Goal: Transaction & Acquisition: Purchase product/service

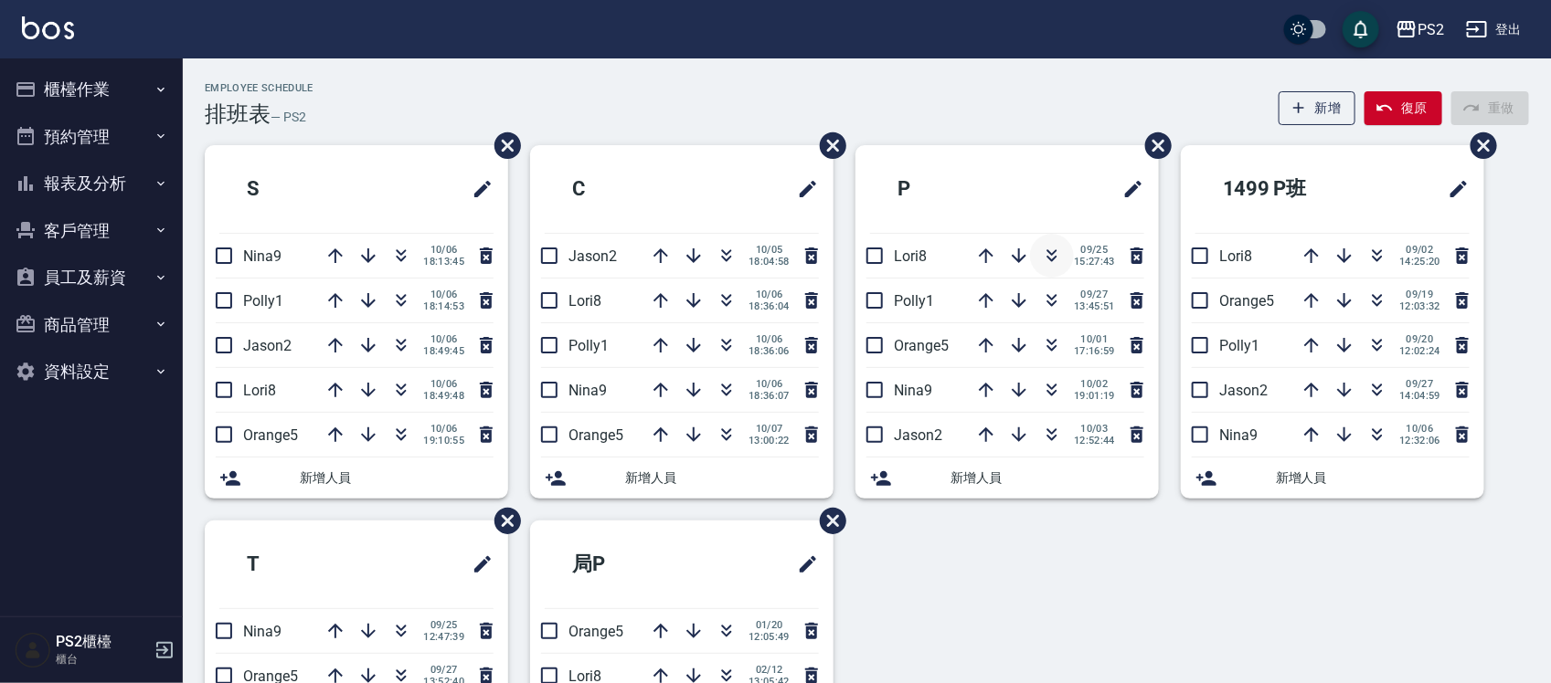
click at [1046, 253] on icon "button" at bounding box center [1052, 256] width 22 height 22
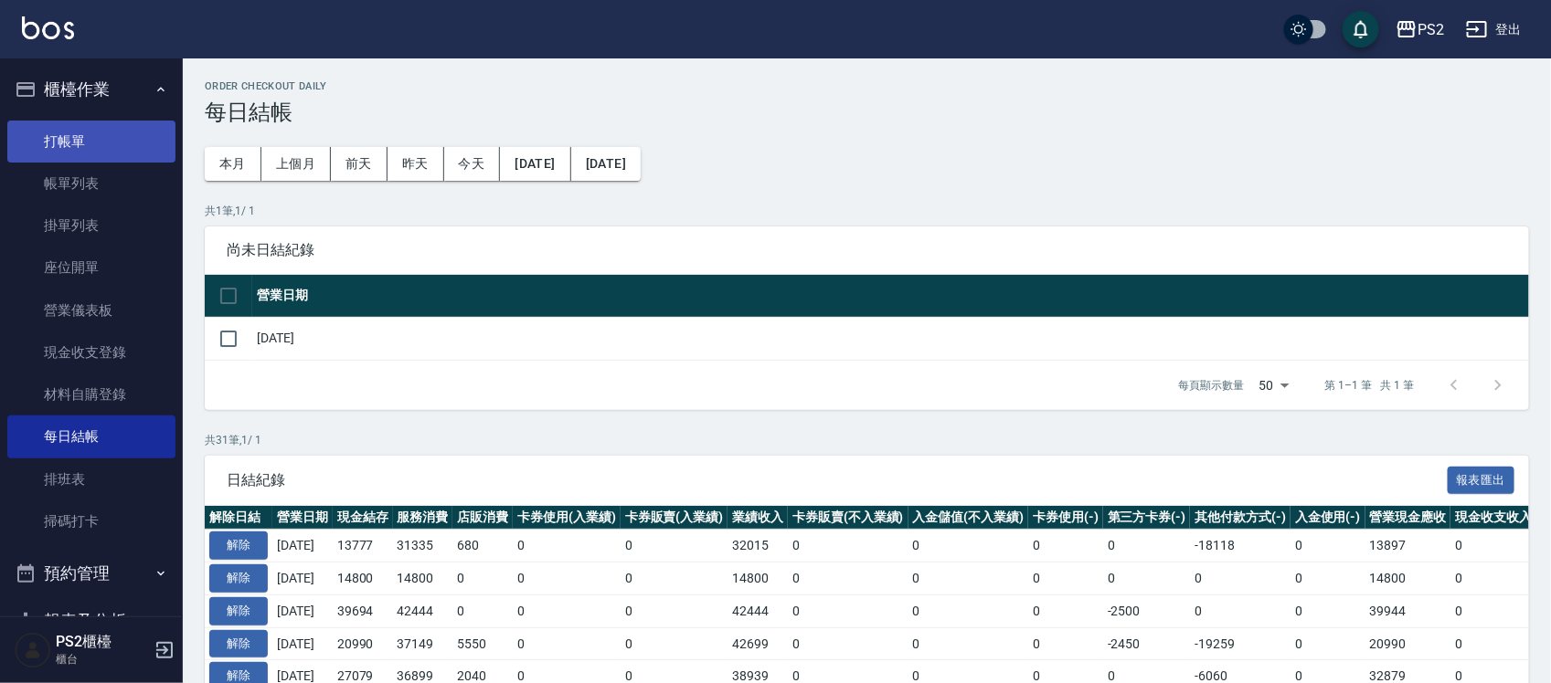
click at [74, 142] on link "打帳單" at bounding box center [91, 142] width 168 height 42
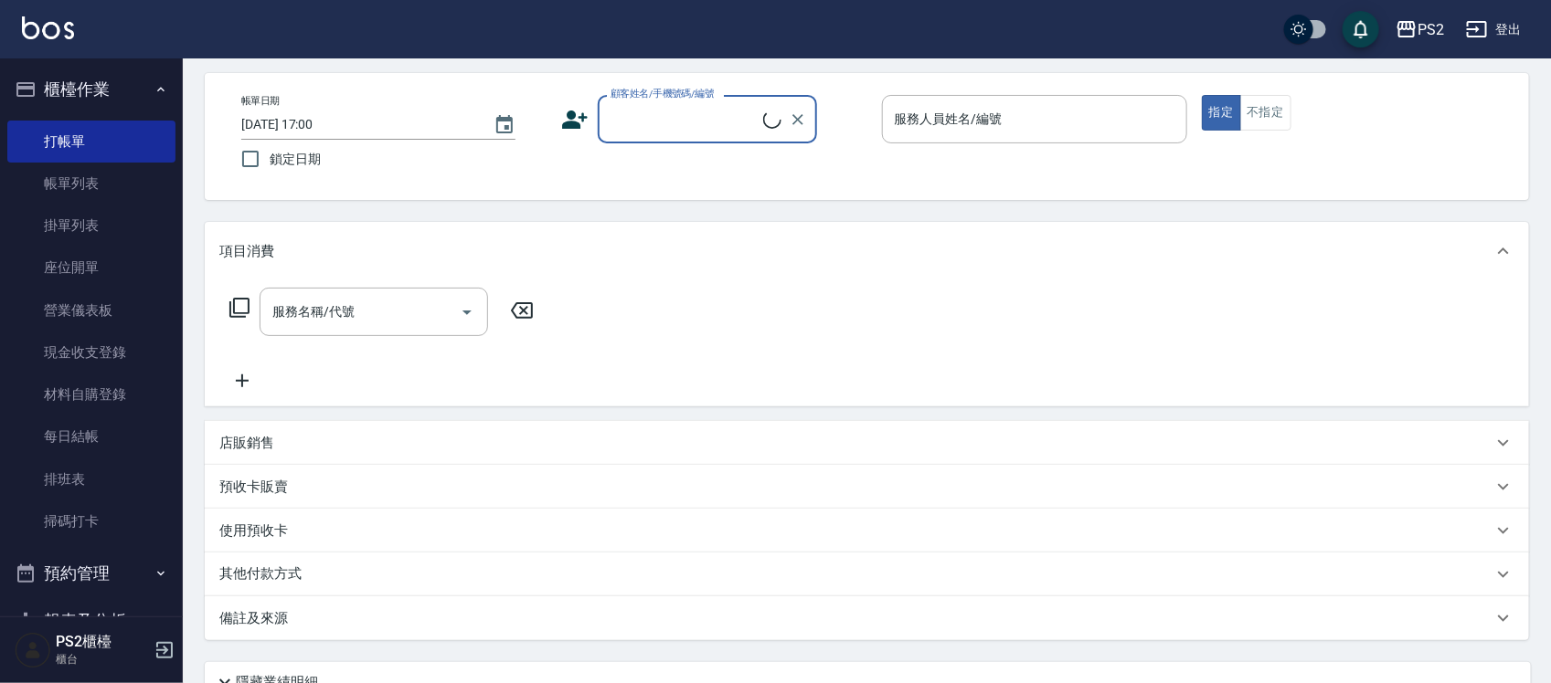
scroll to position [114, 0]
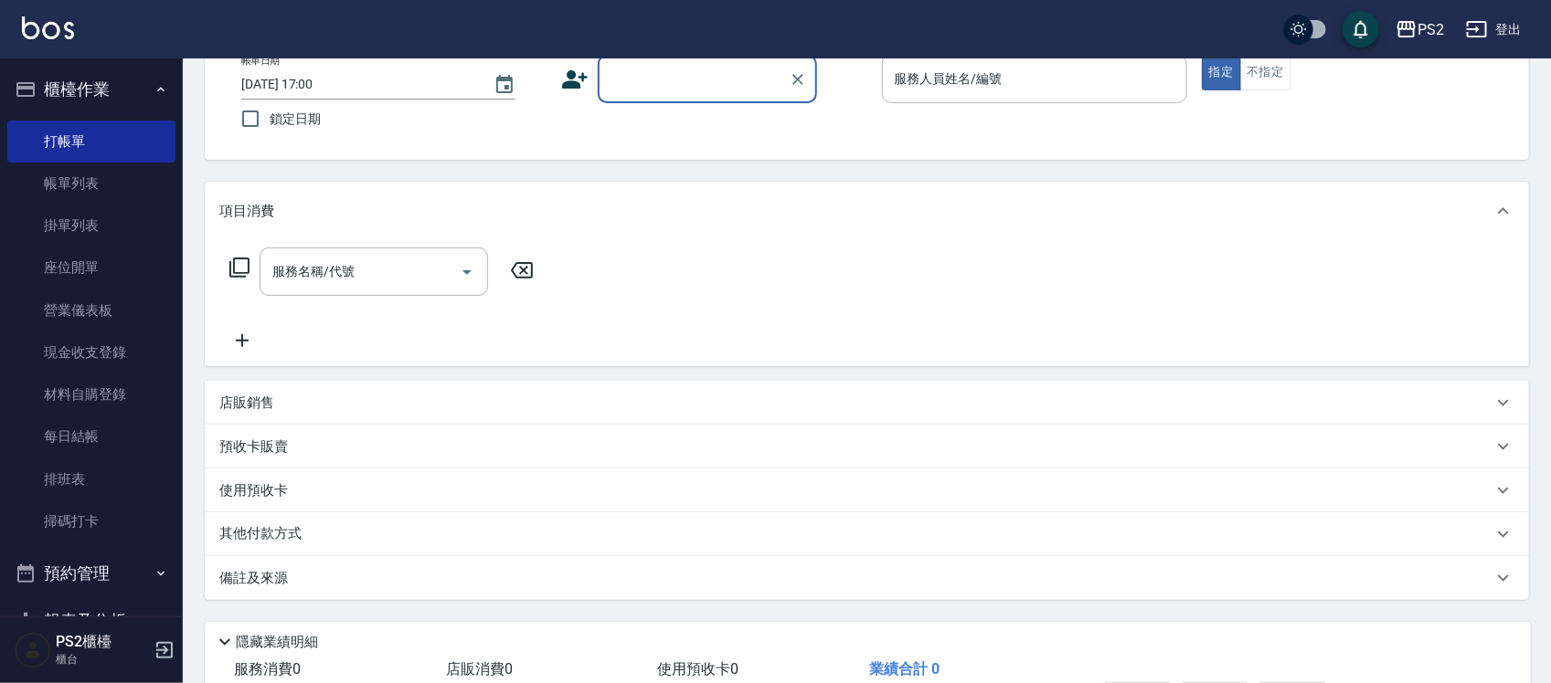
click at [297, 398] on div "店販銷售" at bounding box center [855, 403] width 1273 height 19
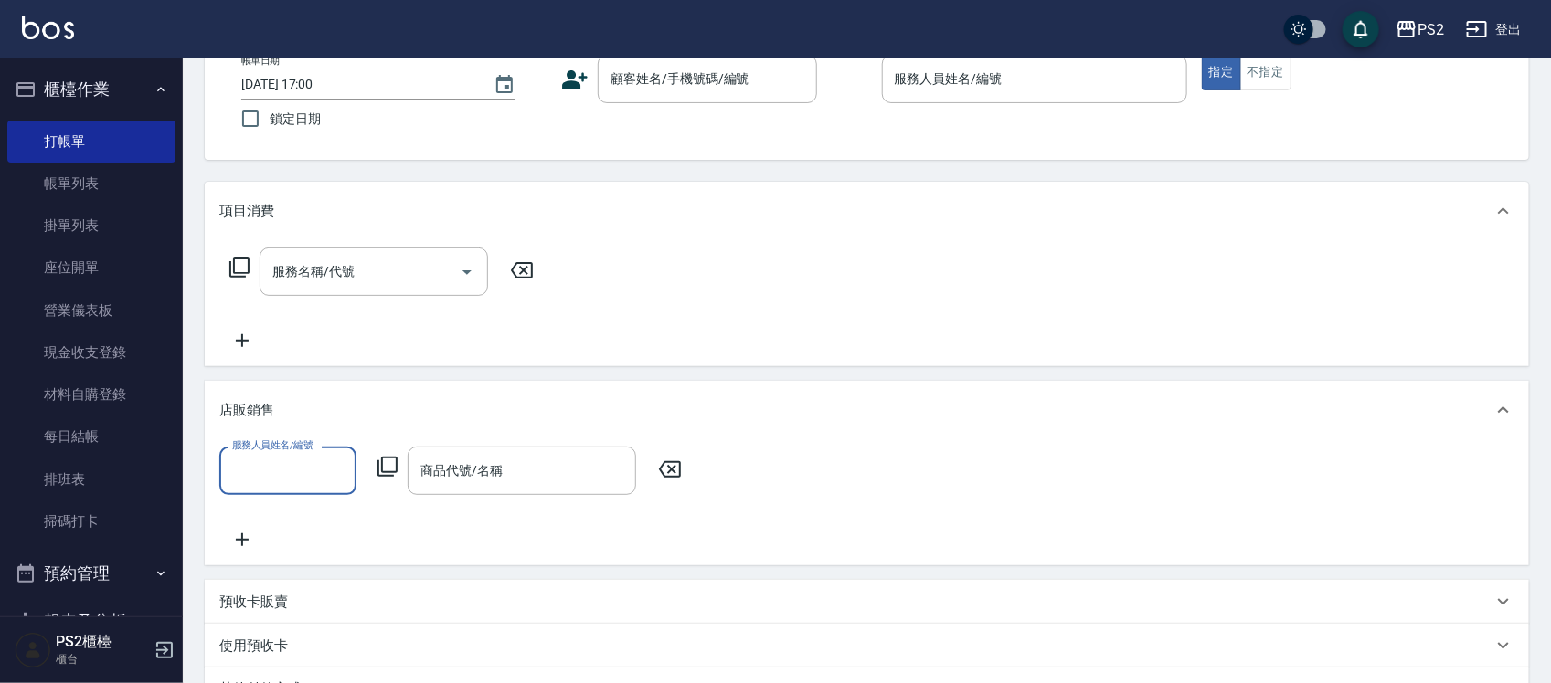
scroll to position [0, 0]
click at [429, 472] on div "商品代號/名稱 商品代號/名稱" at bounding box center [522, 471] width 228 height 48
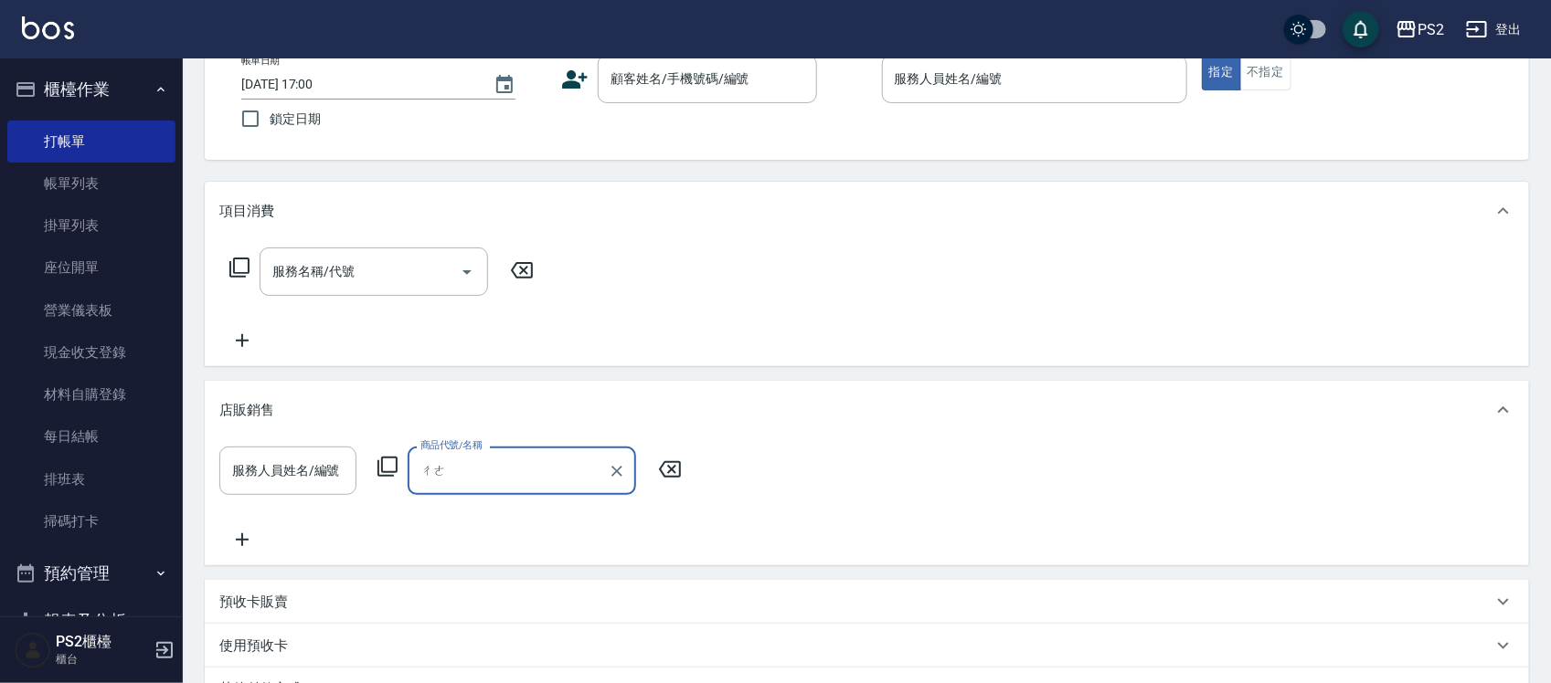
type input "ㄔ"
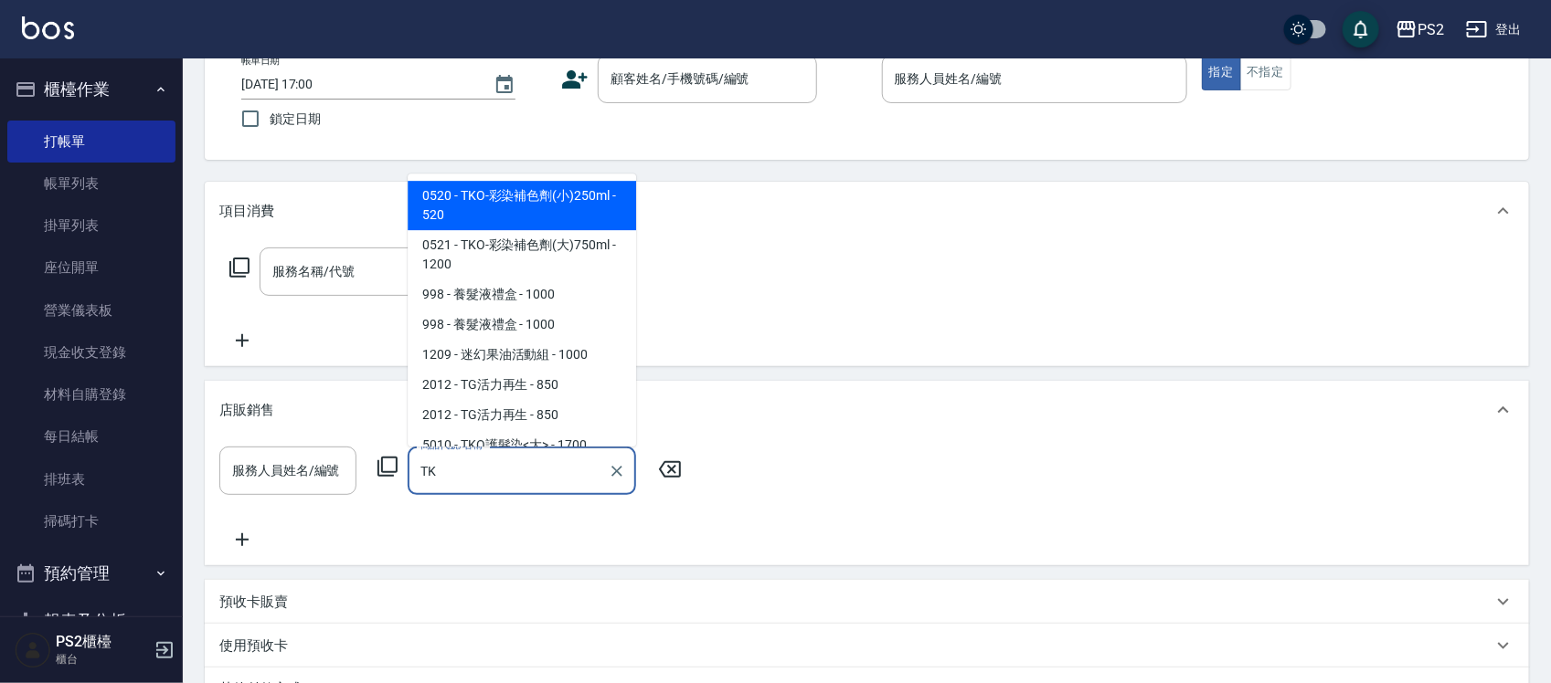
type input "T"
